Goal: Task Accomplishment & Management: Manage account settings

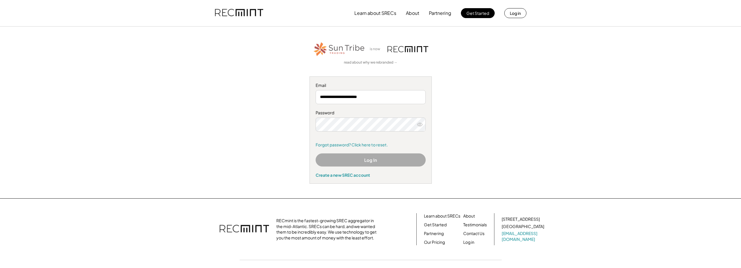
click at [378, 161] on button "Log In" at bounding box center [371, 159] width 110 height 13
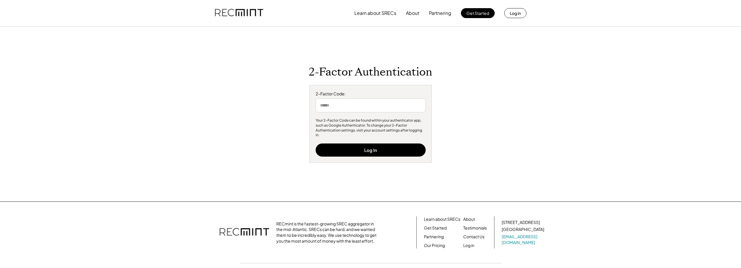
click at [366, 110] on input "input" at bounding box center [371, 105] width 110 height 14
click at [368, 108] on input "input" at bounding box center [371, 105] width 110 height 14
type input "******"
drag, startPoint x: 374, startPoint y: 150, endPoint x: 376, endPoint y: 148, distance: 3.1
click at [377, 149] on button "Log In" at bounding box center [371, 149] width 110 height 13
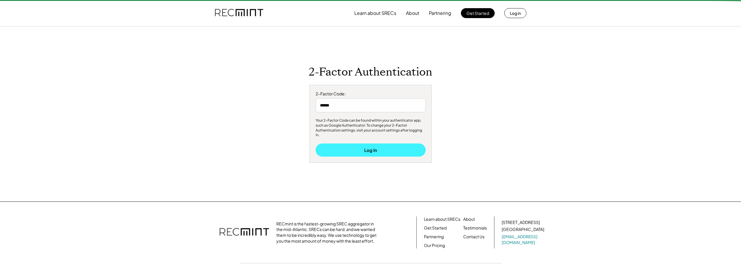
drag, startPoint x: 376, startPoint y: 148, endPoint x: 368, endPoint y: 146, distance: 7.5
click at [374, 148] on button "Log In" at bounding box center [371, 149] width 110 height 13
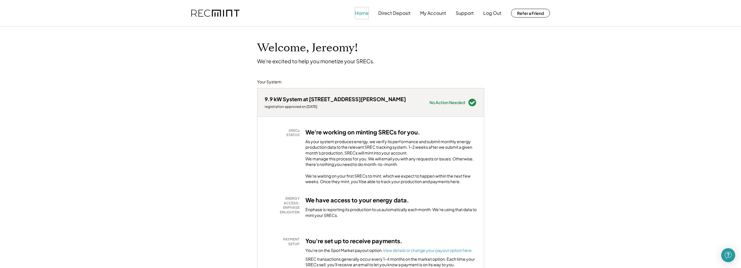
click at [368, 13] on button "Home" at bounding box center [362, 13] width 14 height 12
click at [367, 13] on button "Home" at bounding box center [362, 13] width 14 height 12
click at [493, 13] on button "Log Out" at bounding box center [492, 13] width 18 height 12
